Goal: Task Accomplishment & Management: Use online tool/utility

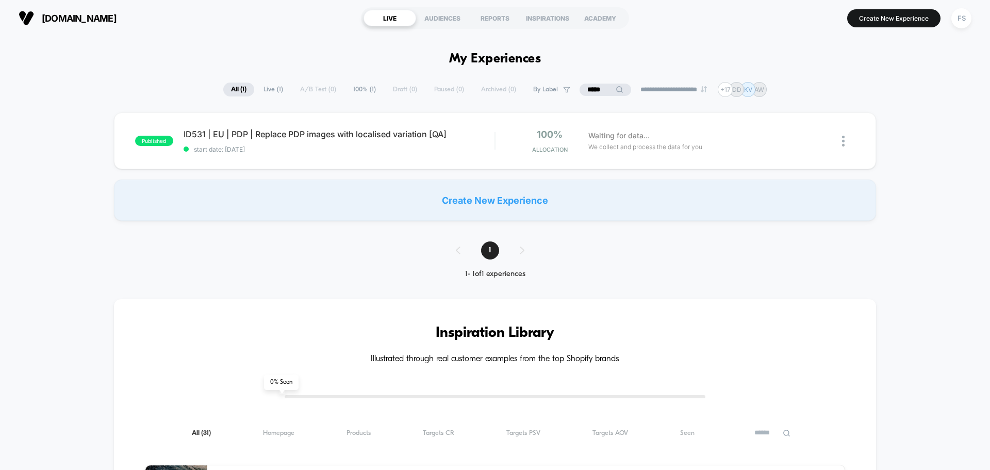
click at [602, 86] on input "*****" at bounding box center [606, 90] width 52 height 12
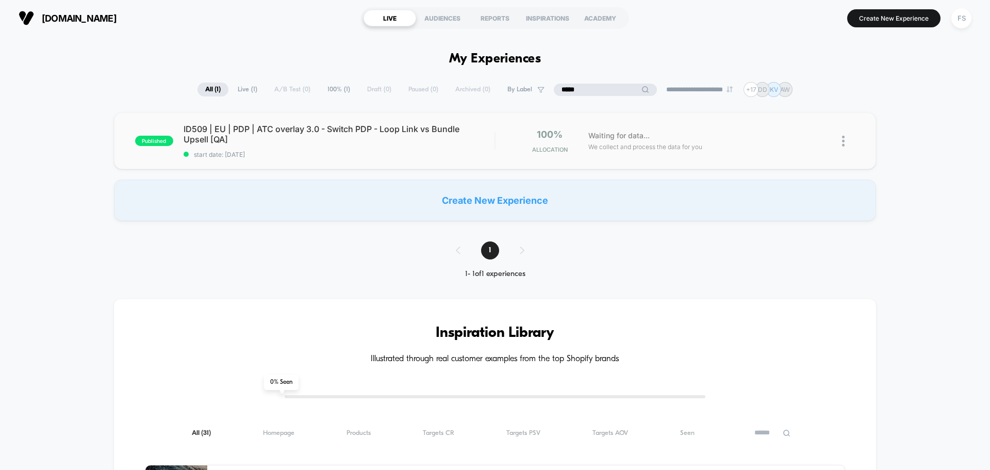
type input "*****"
click at [445, 146] on div "ID509 | EU | PDP | ATC overlay 3.0 - Switch PDP - Loop Link vs Bundle Upsell [Q…" at bounding box center [339, 141] width 311 height 35
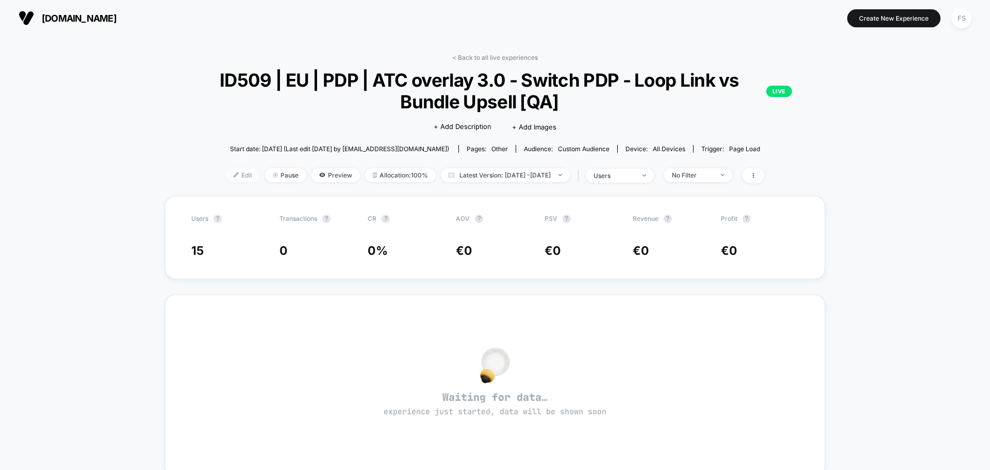
click at [233, 173] on span "Edit" at bounding box center [243, 175] width 34 height 14
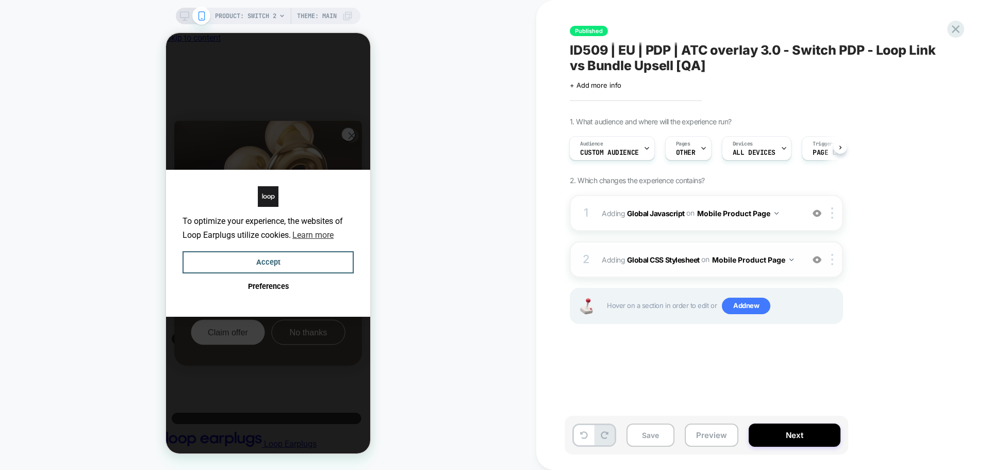
click at [670, 252] on span "Adding Global CSS Stylesheet on Mobile Product Page" at bounding box center [700, 259] width 196 height 15
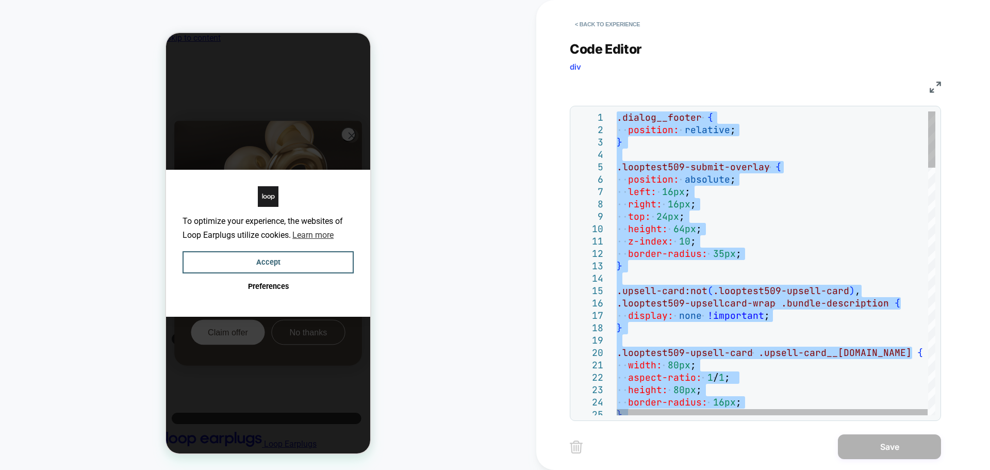
type textarea "*"
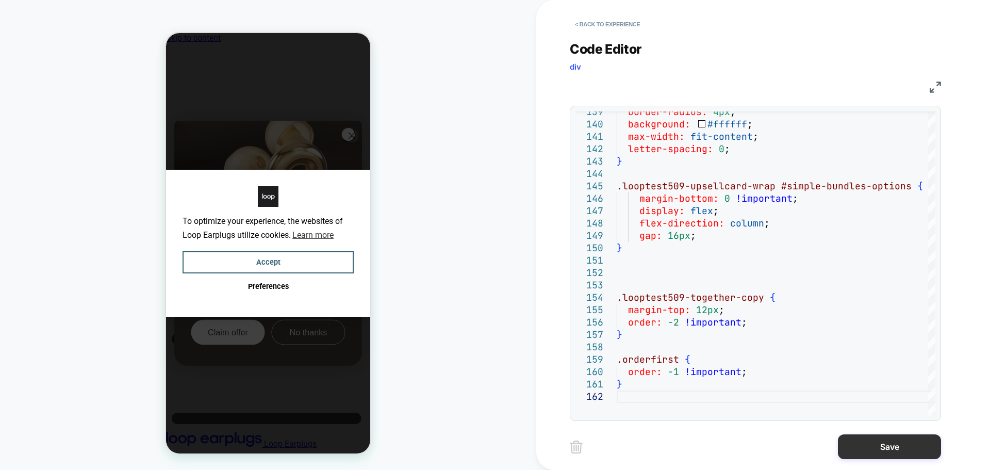
click at [890, 446] on button "Save" at bounding box center [889, 446] width 103 height 25
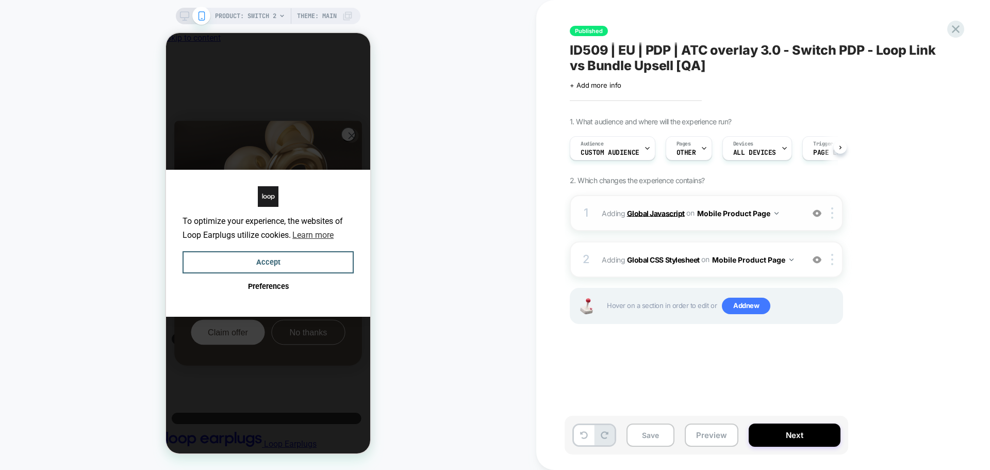
scroll to position [0, 1]
click at [675, 216] on b "Global Javascript" at bounding box center [656, 212] width 58 height 9
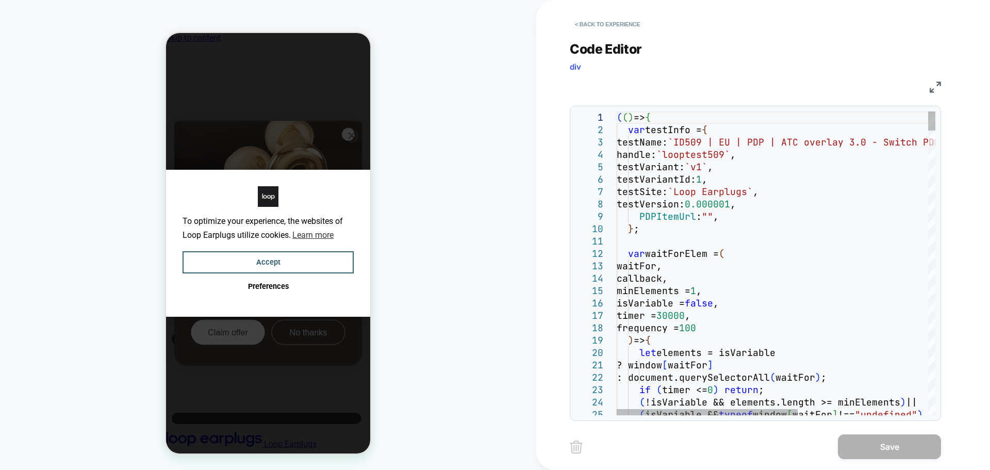
scroll to position [0, 0]
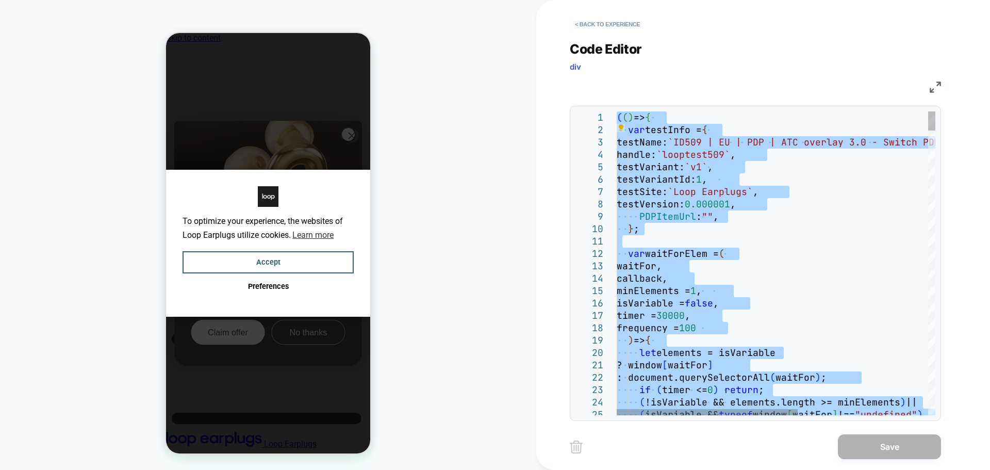
type textarea "**********"
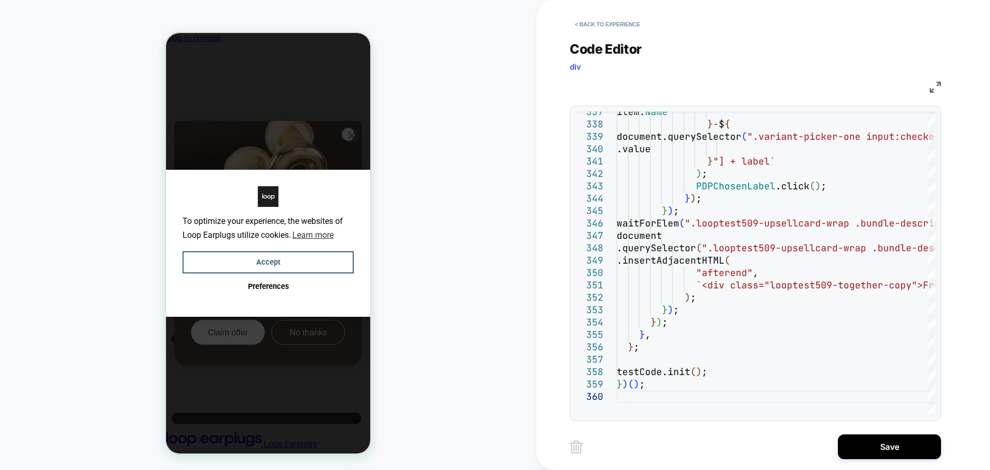
click at [886, 433] on div "< Back to experience Code Editor div JS 337 338 339 340 341 342 343 344 345 346…" at bounding box center [763, 235] width 387 height 470
click at [887, 442] on button "Save" at bounding box center [889, 446] width 103 height 25
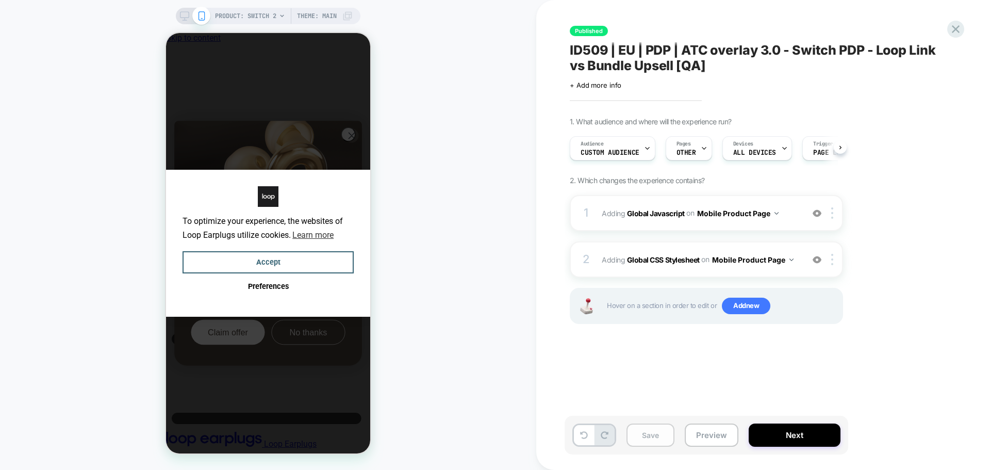
scroll to position [0, 1]
click at [645, 441] on button "Save" at bounding box center [650, 434] width 48 height 23
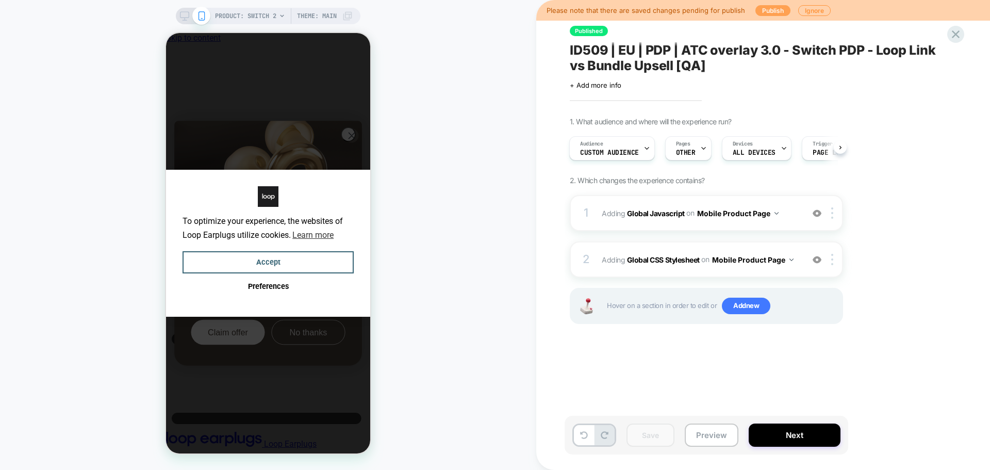
click at [761, 10] on button "Publish" at bounding box center [772, 10] width 35 height 11
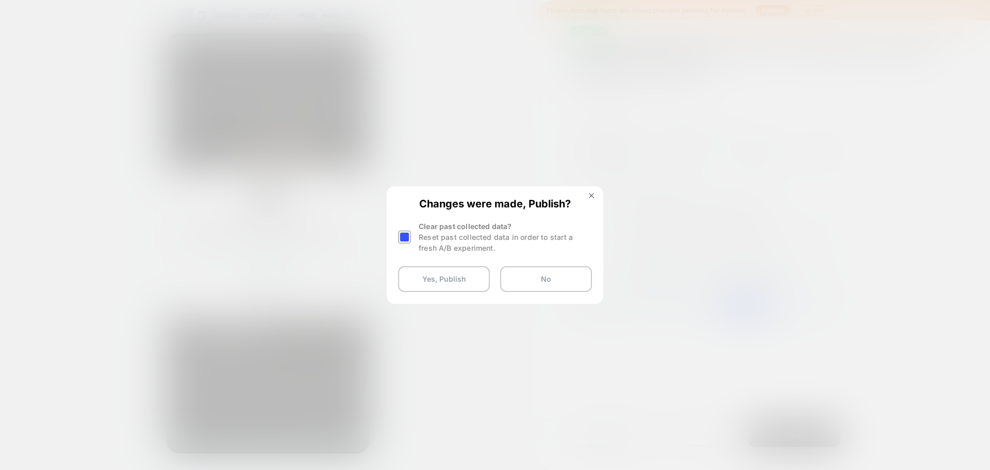
click at [403, 240] on div at bounding box center [404, 236] width 13 height 13
click at [426, 290] on button "Yes, Publish" at bounding box center [444, 279] width 92 height 26
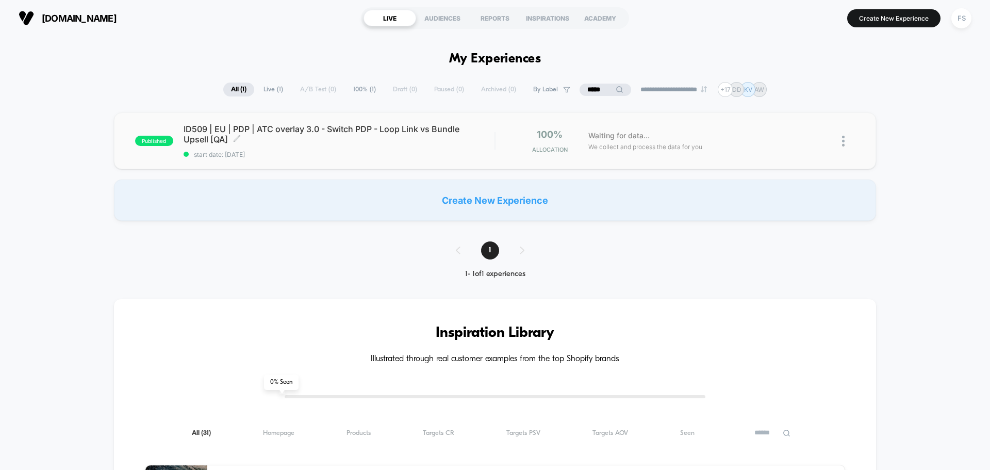
click at [381, 130] on span "ID509 | EU | PDP | ATC overlay 3.0 - Switch PDP - Loop Link vs Bundle Upsell [Q…" at bounding box center [339, 134] width 311 height 21
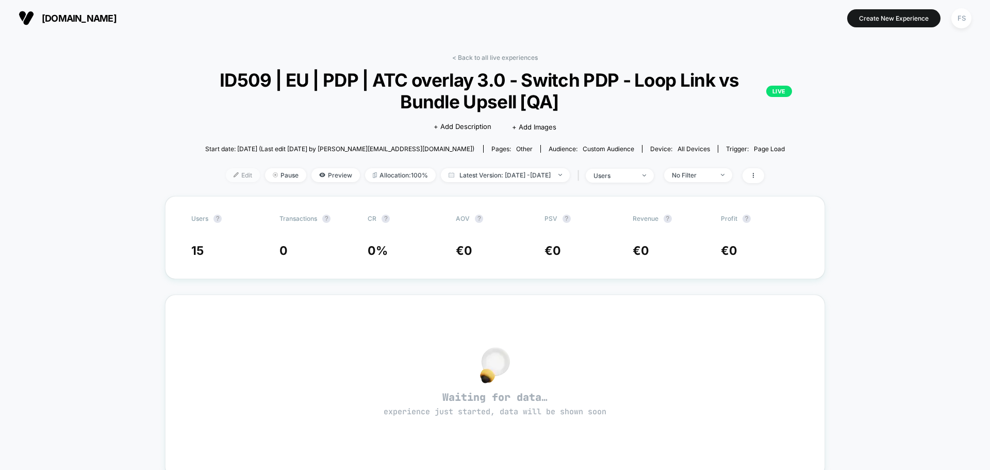
click at [230, 171] on span "Edit" at bounding box center [243, 175] width 34 height 14
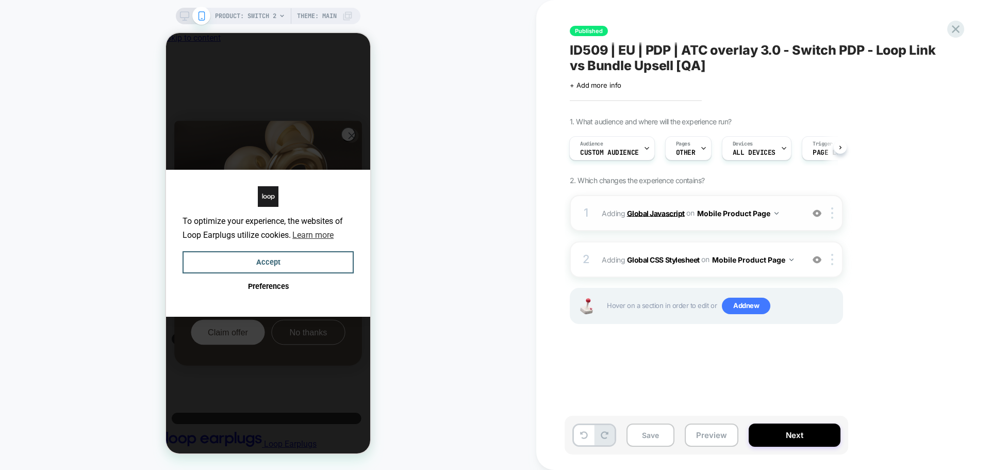
click at [659, 217] on b "Global Javascript" at bounding box center [656, 212] width 58 height 9
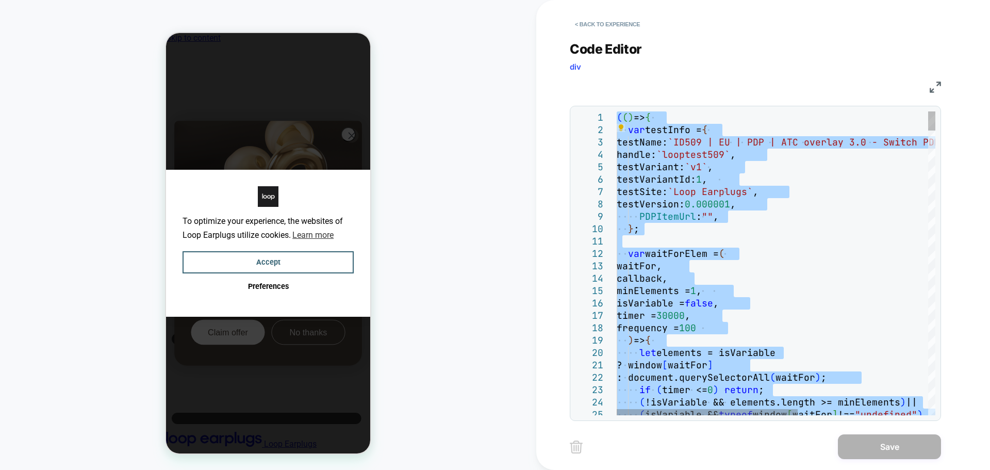
type textarea "**********"
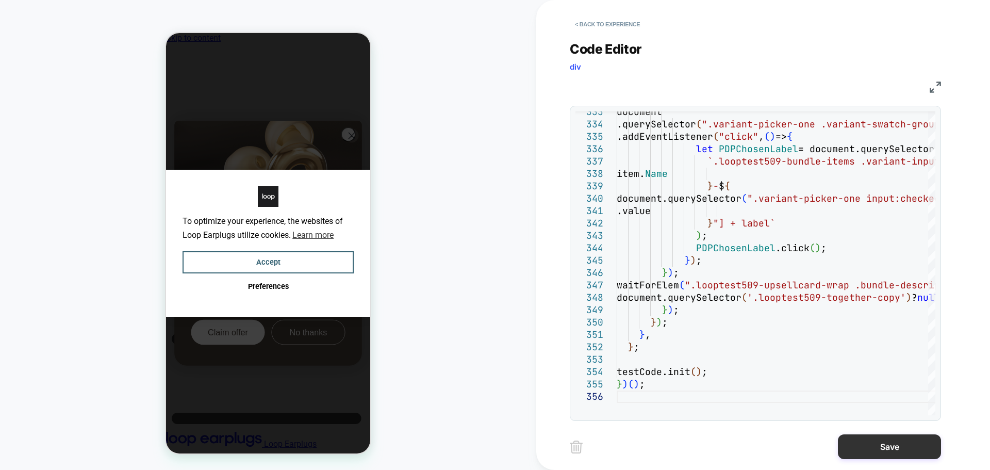
click at [896, 446] on button "Save" at bounding box center [889, 446] width 103 height 25
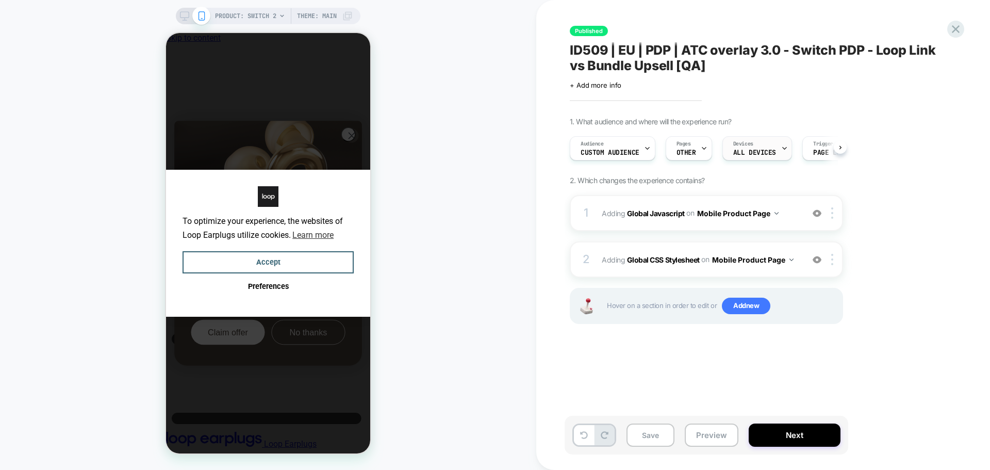
scroll to position [0, 1]
click at [650, 260] on b "Global CSS Stylesheet" at bounding box center [663, 259] width 73 height 9
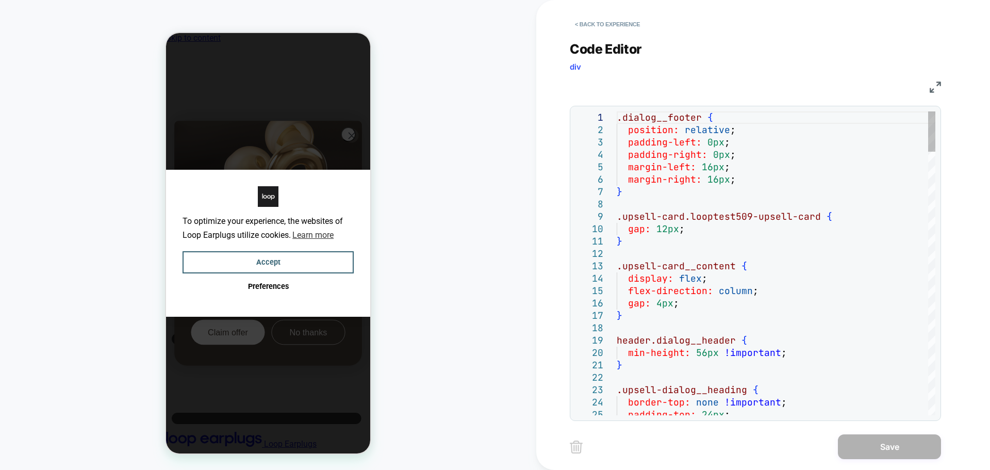
scroll to position [0, 0]
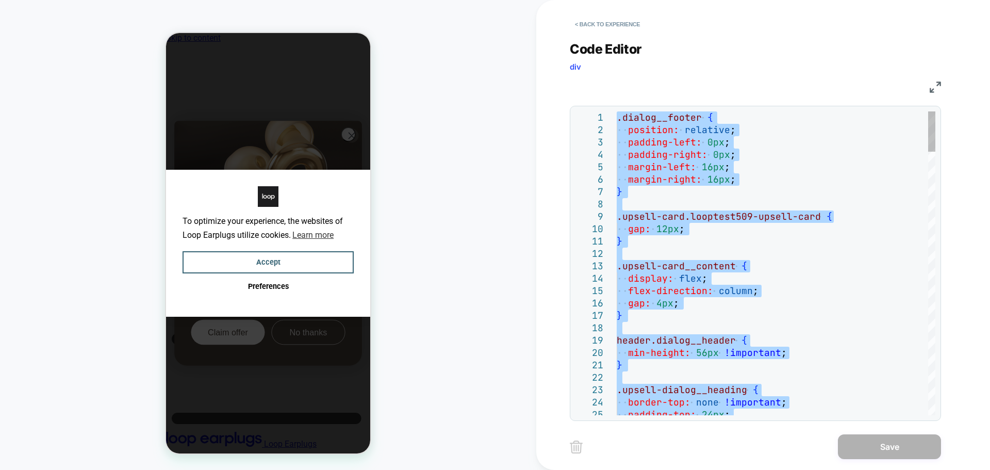
type textarea "*"
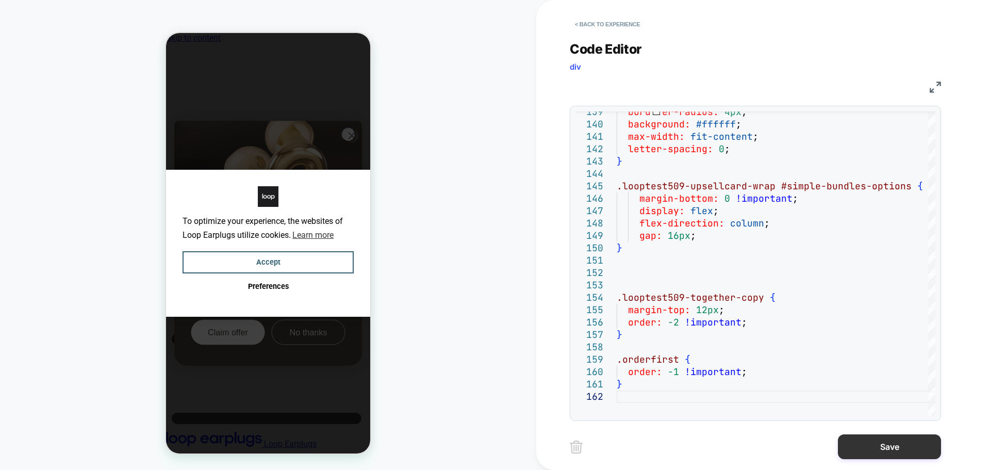
click at [871, 449] on button "Save" at bounding box center [889, 446] width 103 height 25
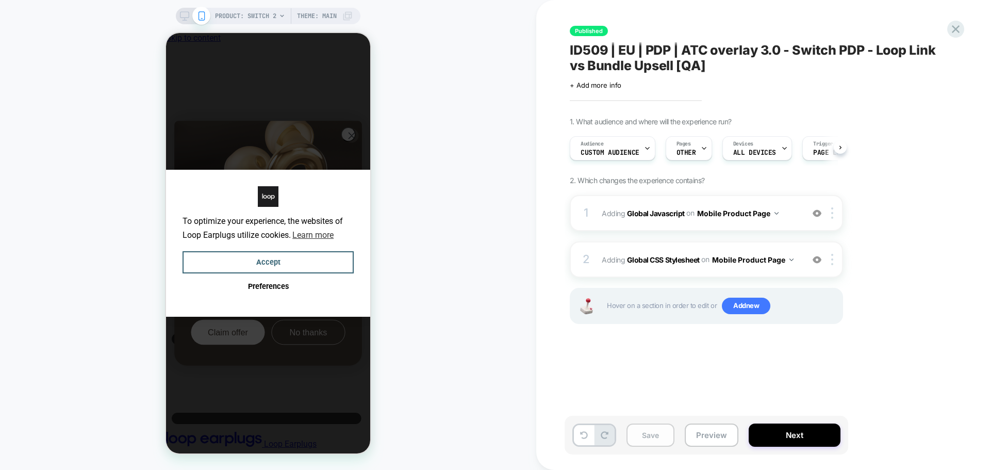
click at [654, 427] on button "Save" at bounding box center [650, 434] width 48 height 23
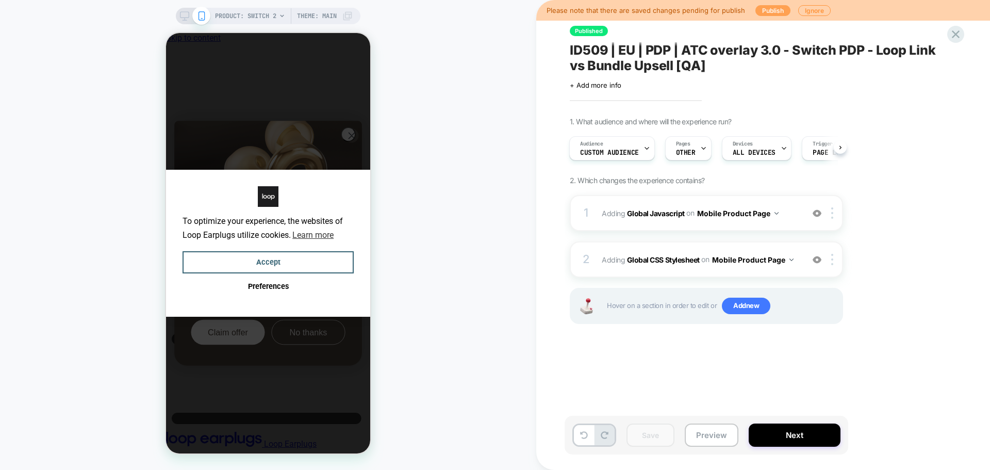
click at [776, 9] on button "Publish" at bounding box center [772, 10] width 35 height 11
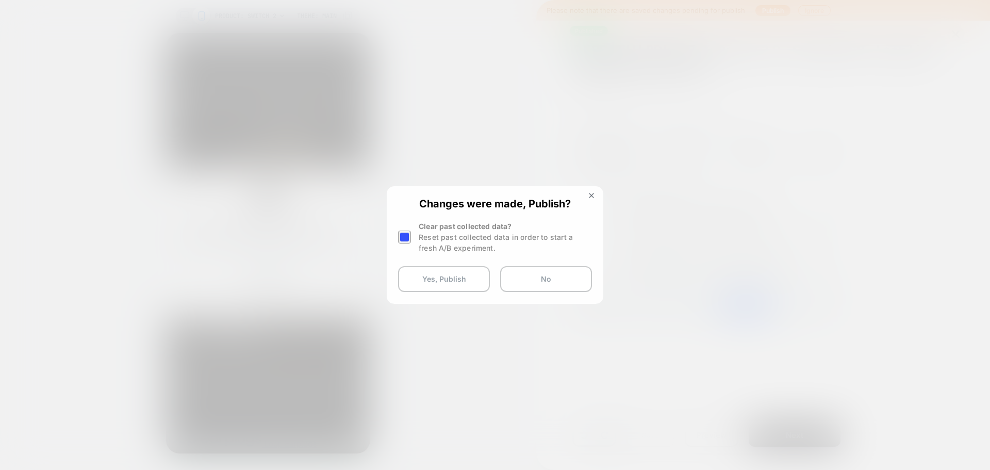
click at [408, 239] on div at bounding box center [404, 236] width 13 height 13
click at [428, 283] on button "Yes, Publish" at bounding box center [444, 279] width 92 height 26
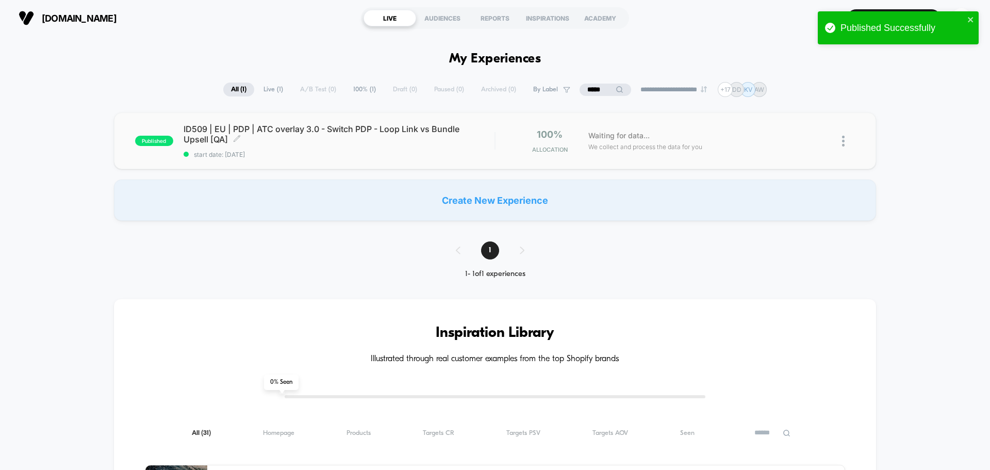
click at [477, 121] on div "published ID509 | EU | PDP | ATC overlay 3.0 - Switch PDP - Loop Link vs Bundle…" at bounding box center [495, 140] width 762 height 57
